Goal: Transaction & Acquisition: Purchase product/service

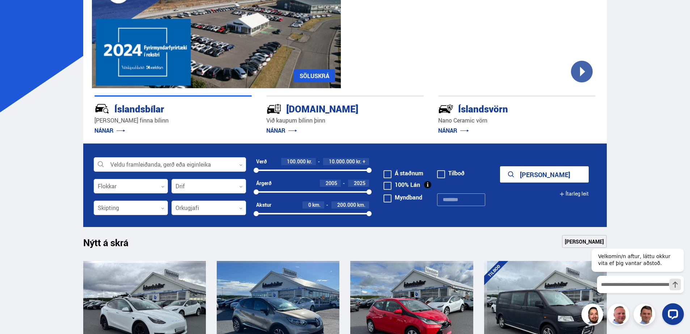
scroll to position [109, 0]
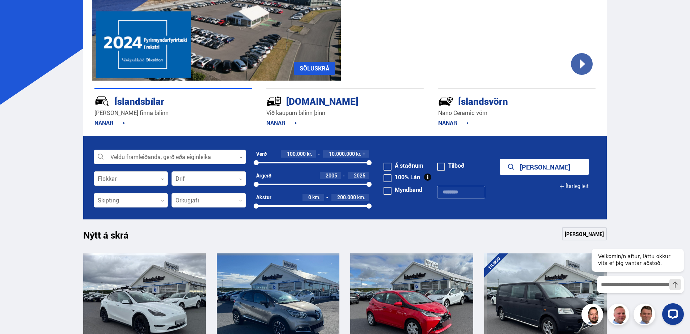
click at [169, 155] on div at bounding box center [170, 157] width 152 height 14
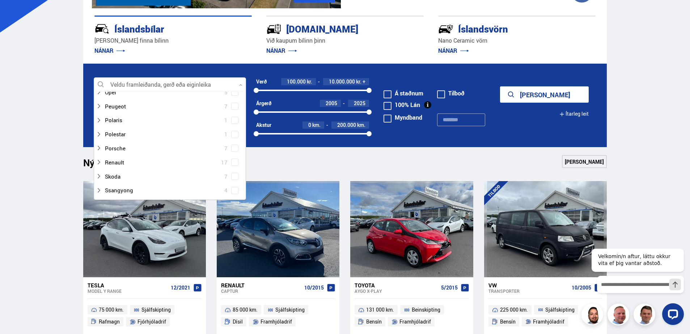
scroll to position [434, 0]
click at [97, 139] on icon at bounding box center [99, 140] width 6 height 6
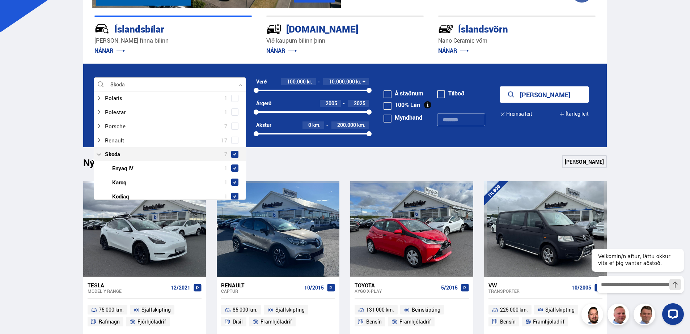
click at [233, 153] on span at bounding box center [234, 154] width 3 height 3
click at [97, 141] on icon at bounding box center [99, 140] width 6 height 6
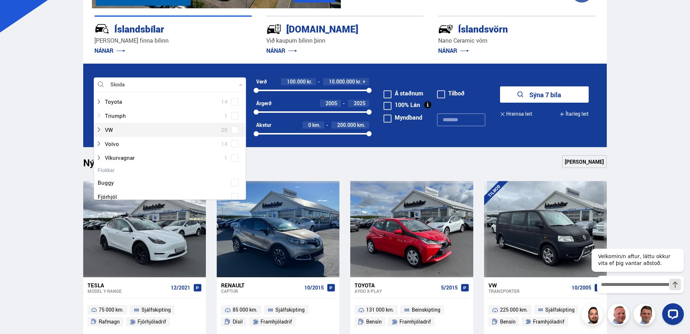
scroll to position [521, 0]
click at [98, 136] on icon at bounding box center [99, 138] width 6 height 6
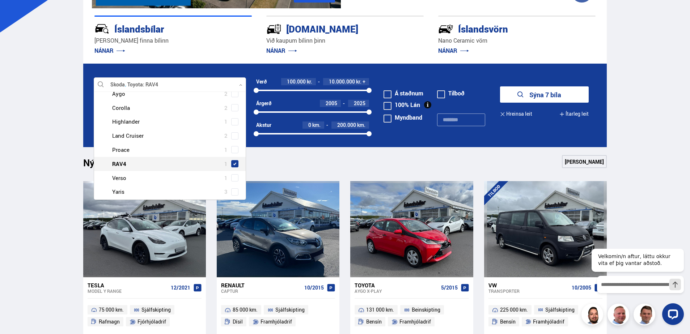
click at [233, 163] on span at bounding box center [234, 163] width 3 height 3
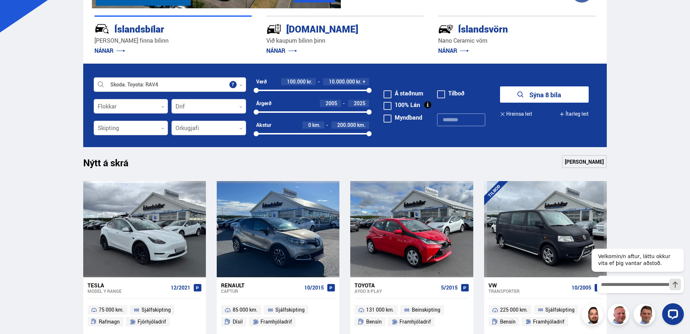
click at [536, 94] on button "Sýna 8 bíla" at bounding box center [544, 94] width 89 height 16
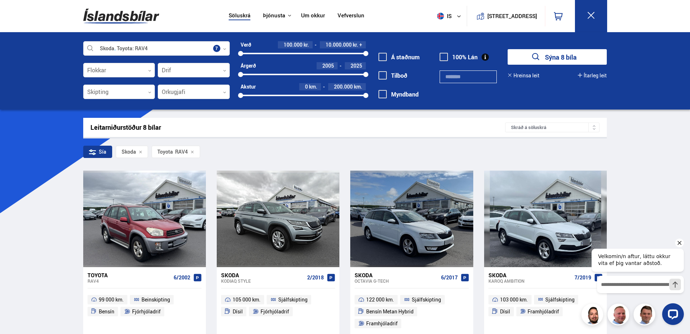
click at [679, 242] on icon "Hide greeting" at bounding box center [680, 243] width 4 height 4
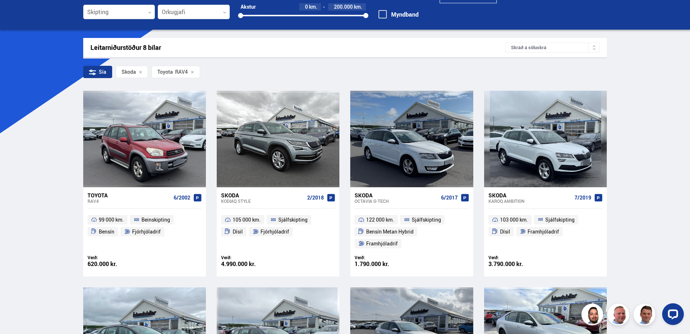
scroll to position [72, 0]
